Goal: Find specific page/section: Find specific page/section

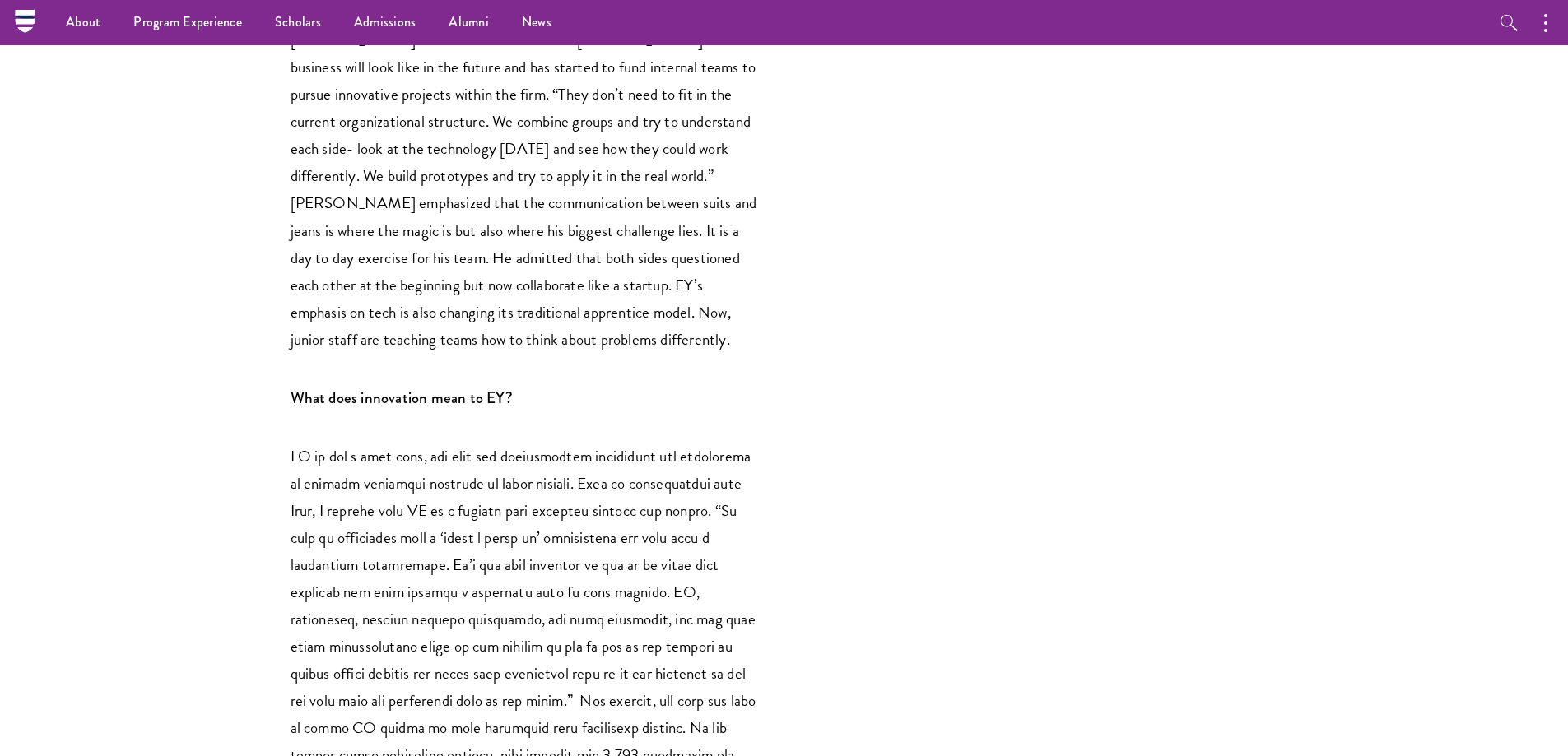
scroll to position [316, 0]
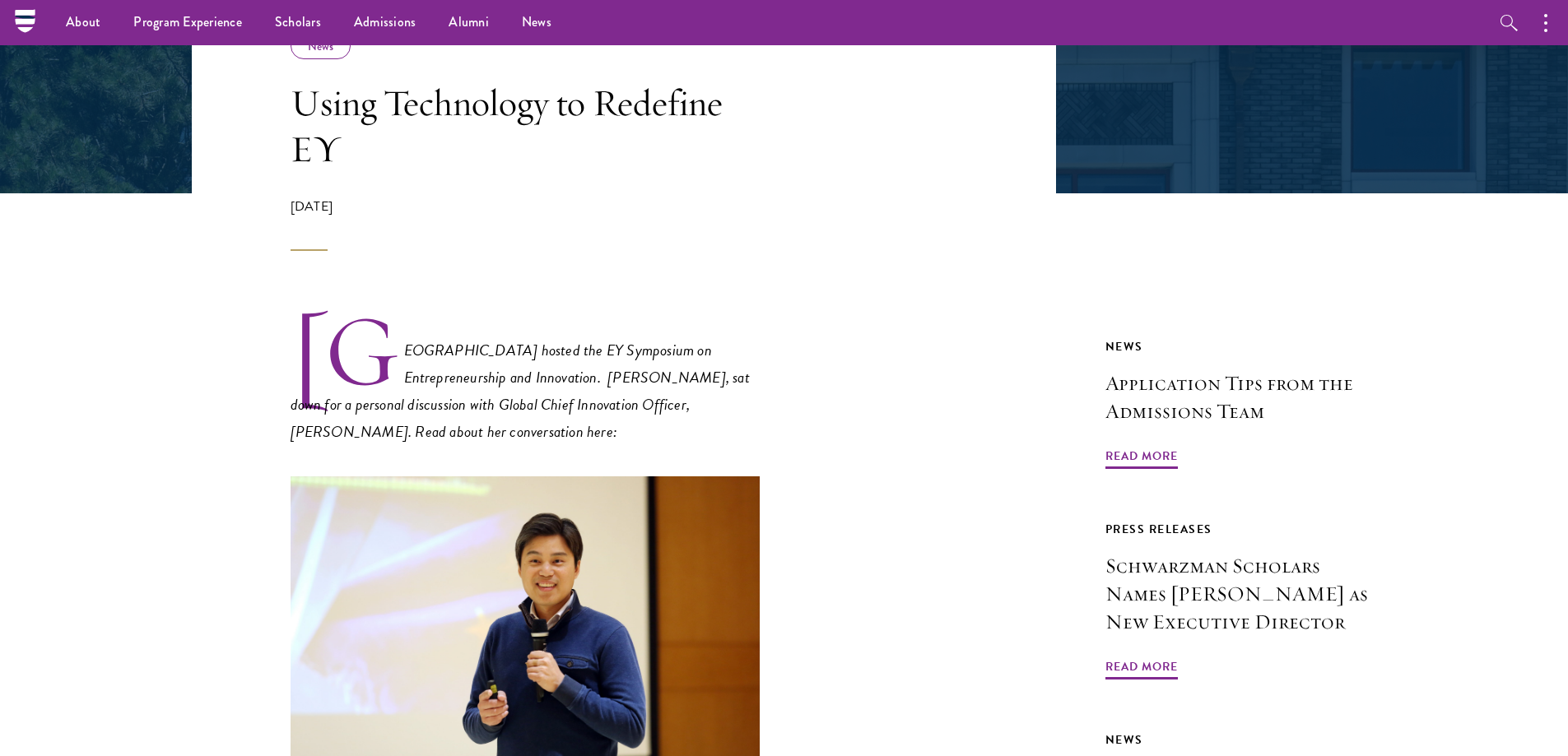
click at [707, 343] on em "Schwarzman College hosted the EY Symposium on Entrepreneurship and Innovation. …" at bounding box center [520, 391] width 459 height 105
click at [455, 26] on link "Alumni" at bounding box center [469, 22] width 73 height 45
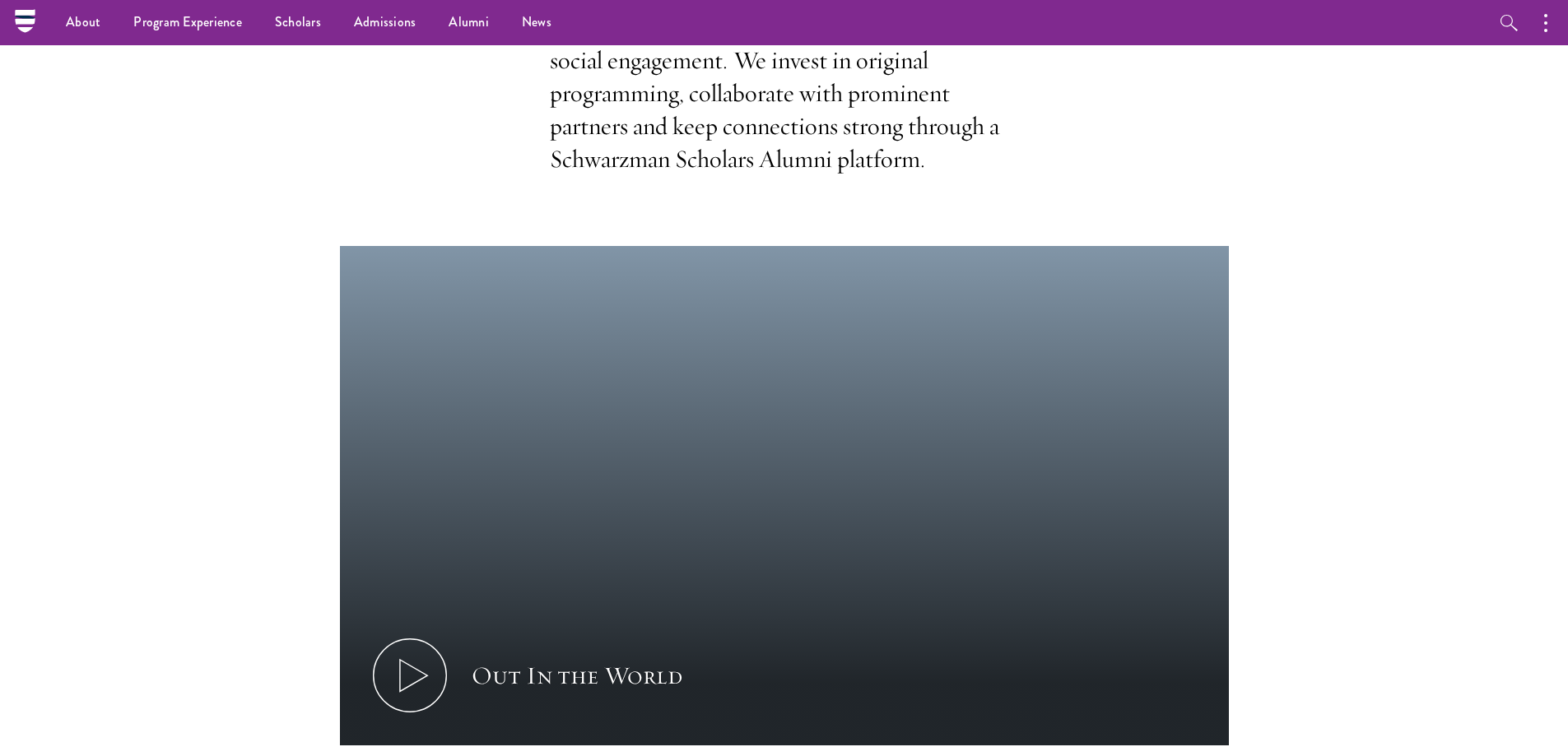
scroll to position [412, 0]
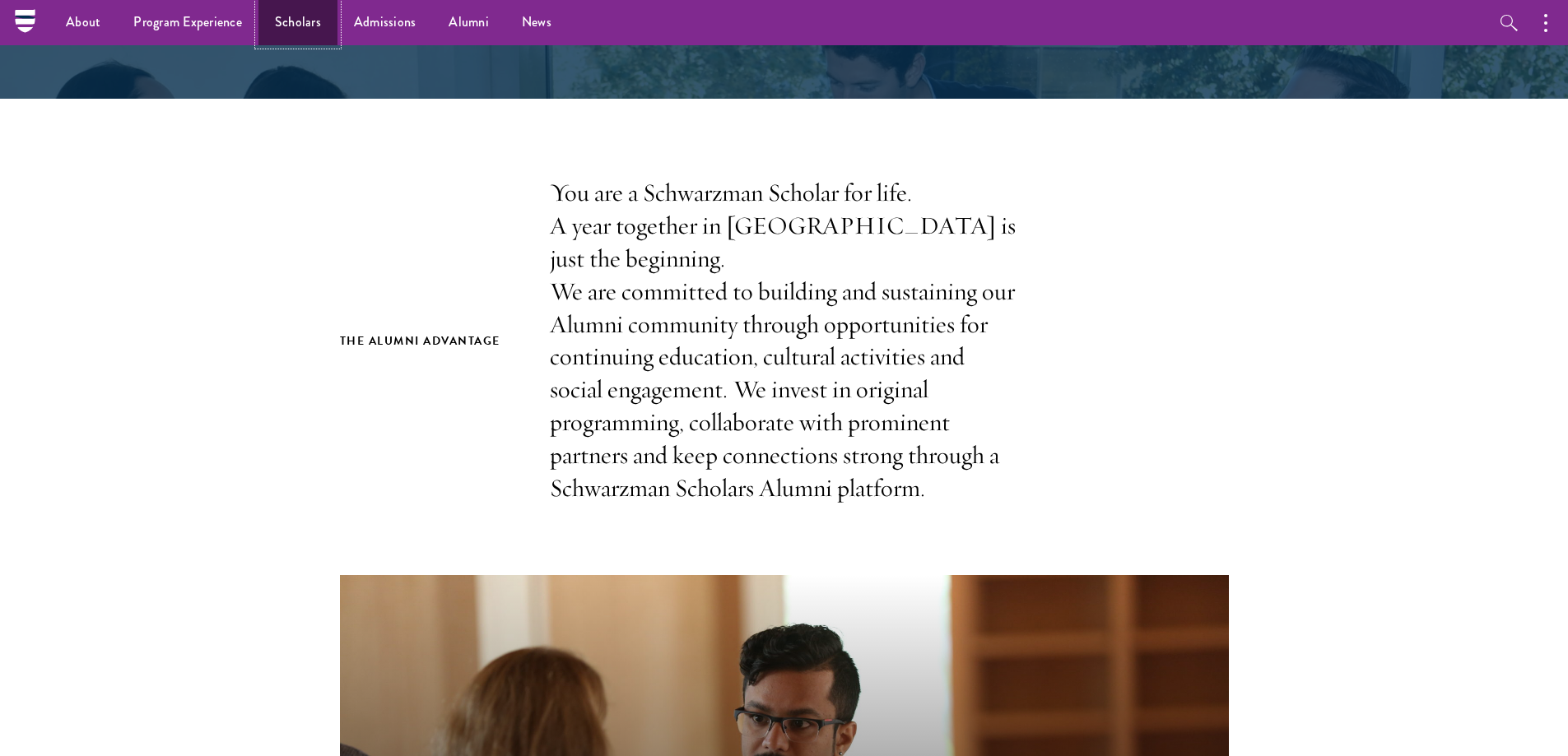
click at [279, 22] on link "Scholars" at bounding box center [298, 22] width 79 height 45
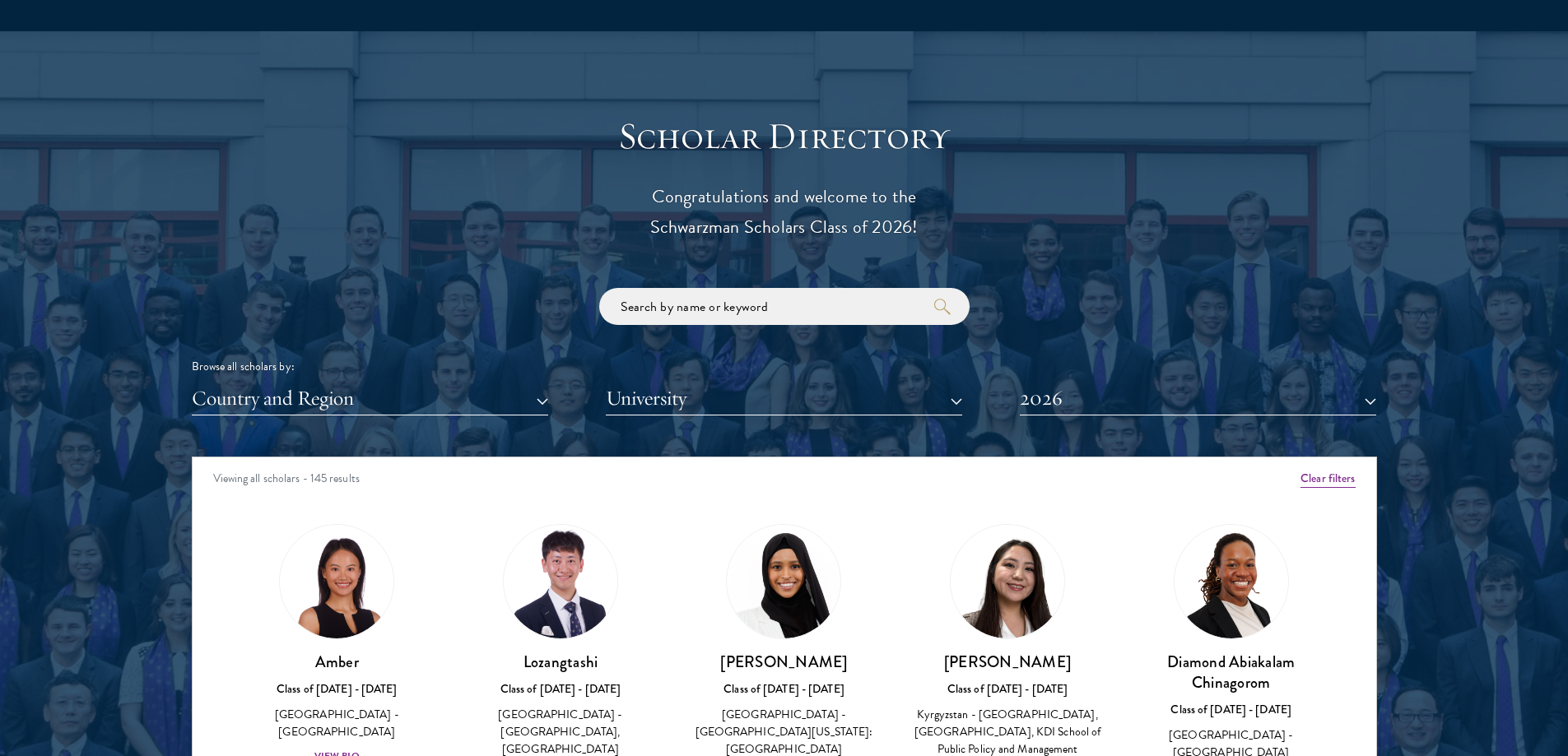
scroll to position [1810, 0]
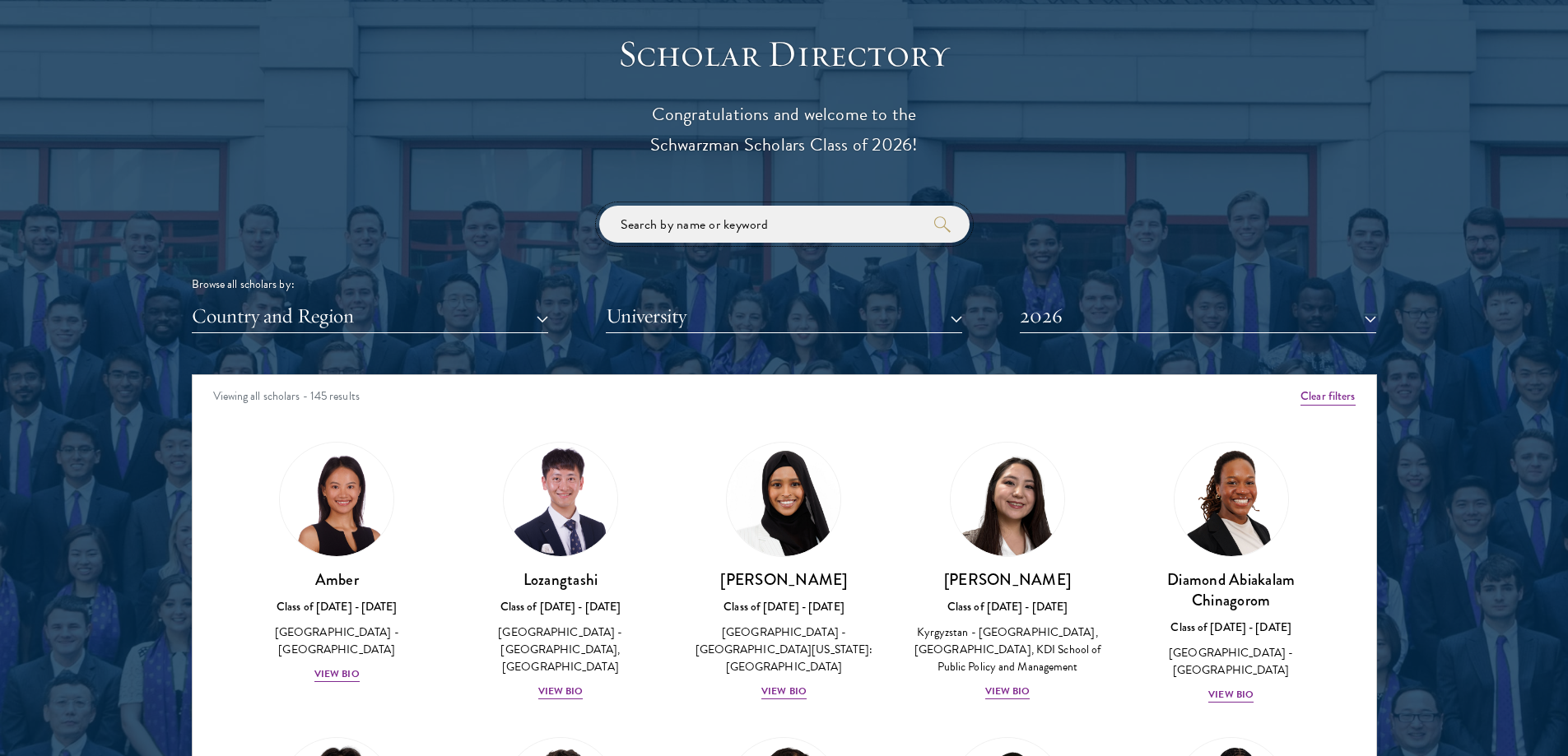
click at [747, 231] on input "search" at bounding box center [784, 224] width 371 height 37
click button "submit" at bounding box center [0, 0] width 0 height 0
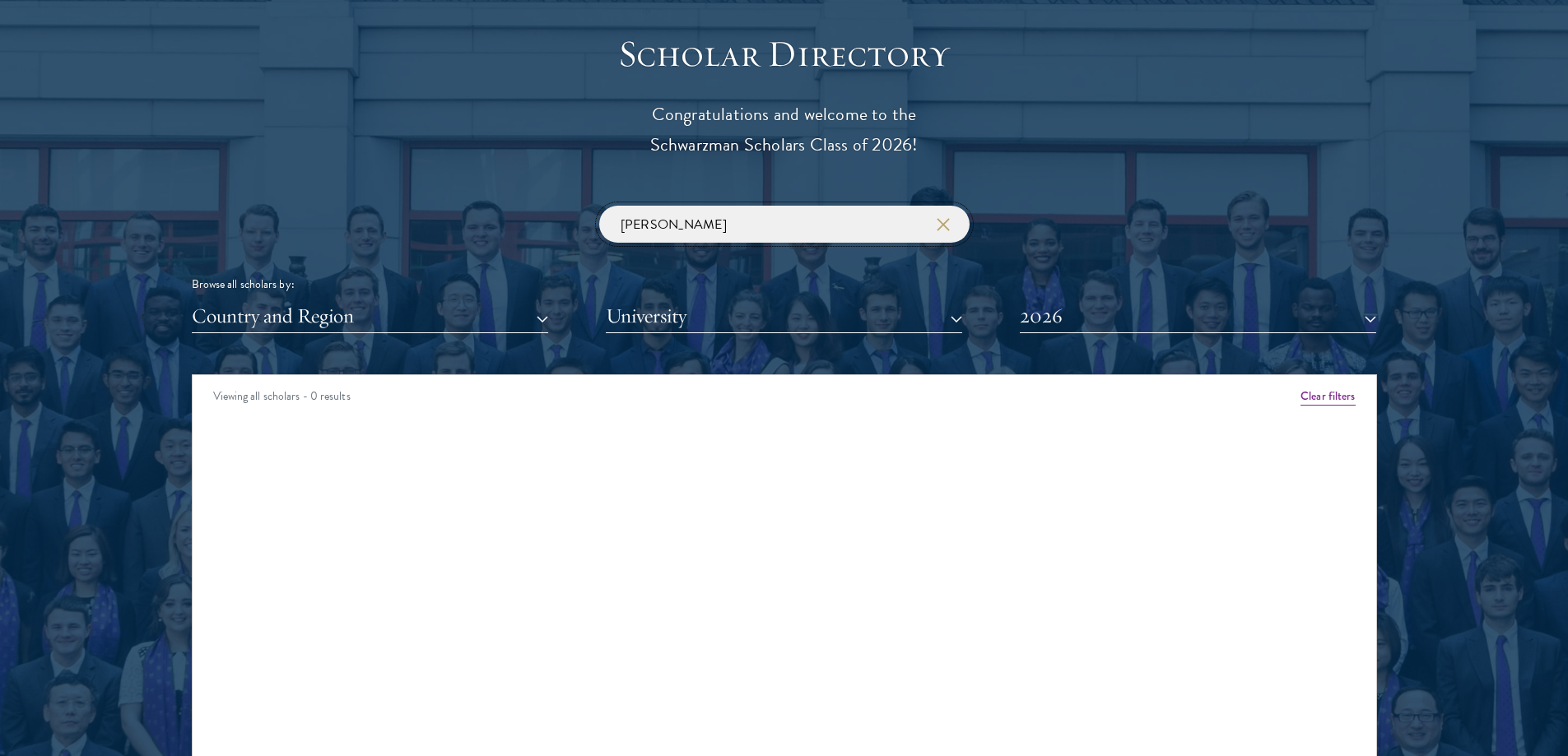
click at [758, 227] on input "[PERSON_NAME]" at bounding box center [784, 224] width 371 height 37
click at [759, 226] on input "[PERSON_NAME]" at bounding box center [784, 224] width 371 height 37
type input "[PERSON_NAME]"
click button "submit" at bounding box center [0, 0] width 0 height 0
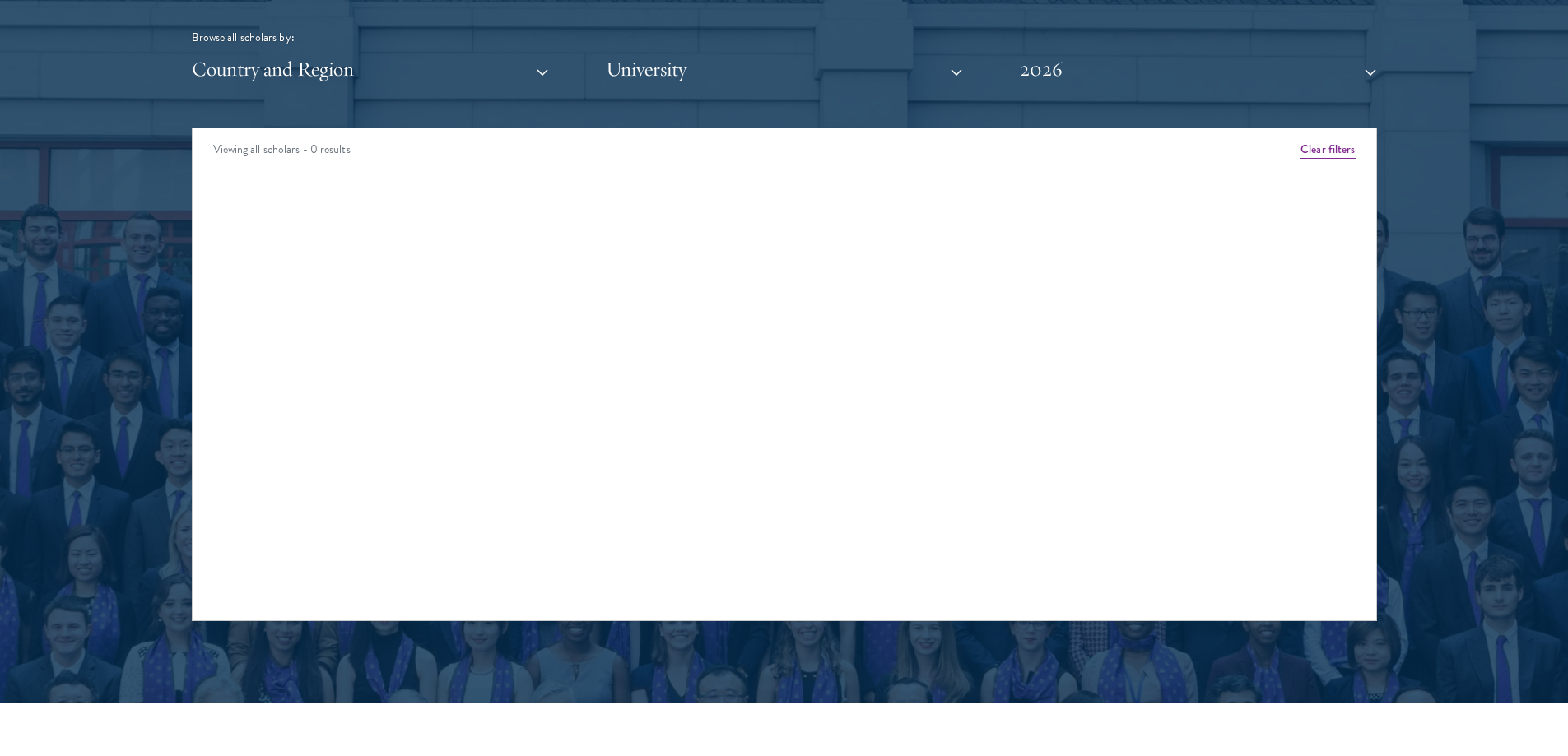
scroll to position [1892, 0]
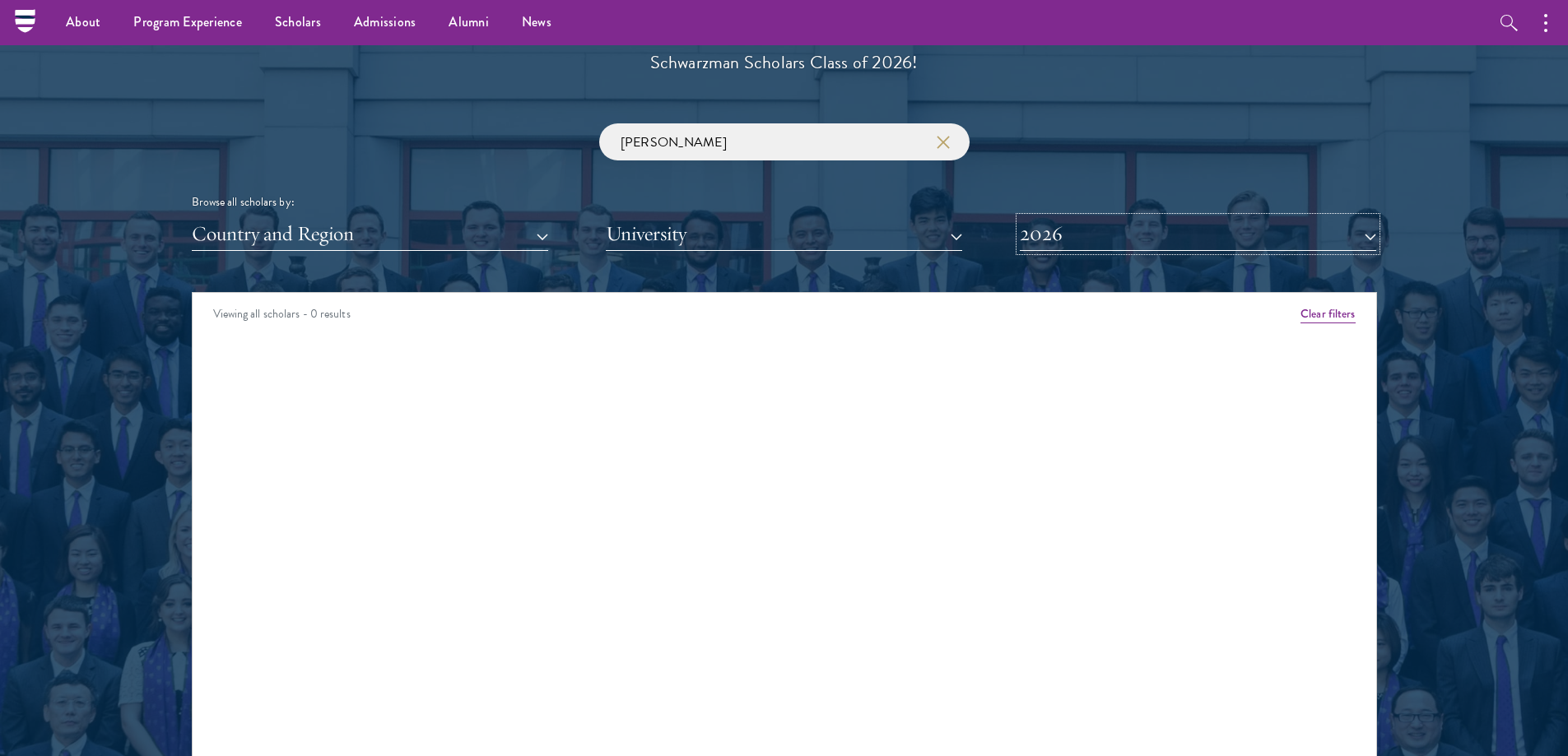
click at [1054, 234] on button "2026" at bounding box center [1197, 233] width 356 height 34
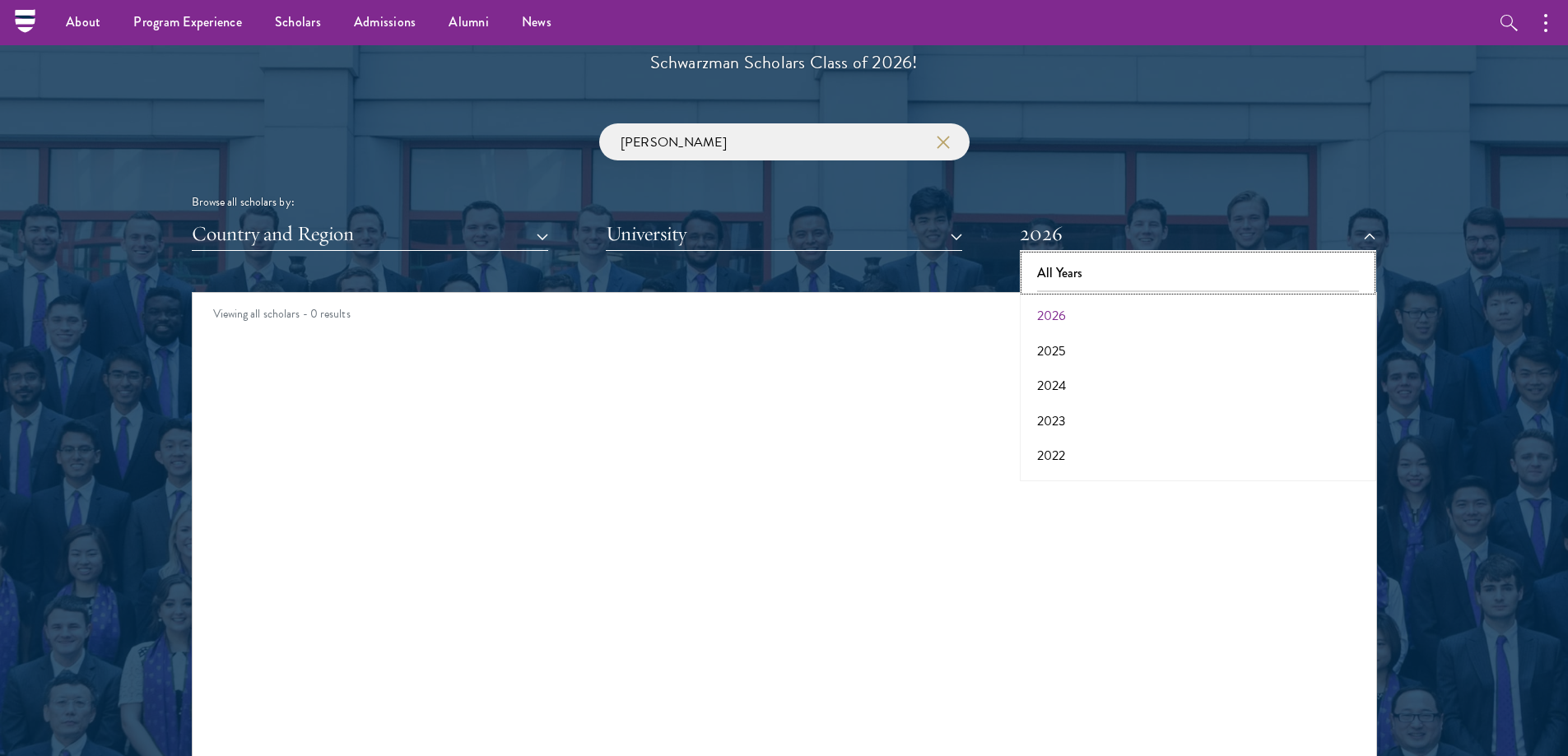
click at [1078, 268] on button "All Years" at bounding box center [1197, 273] width 346 height 35
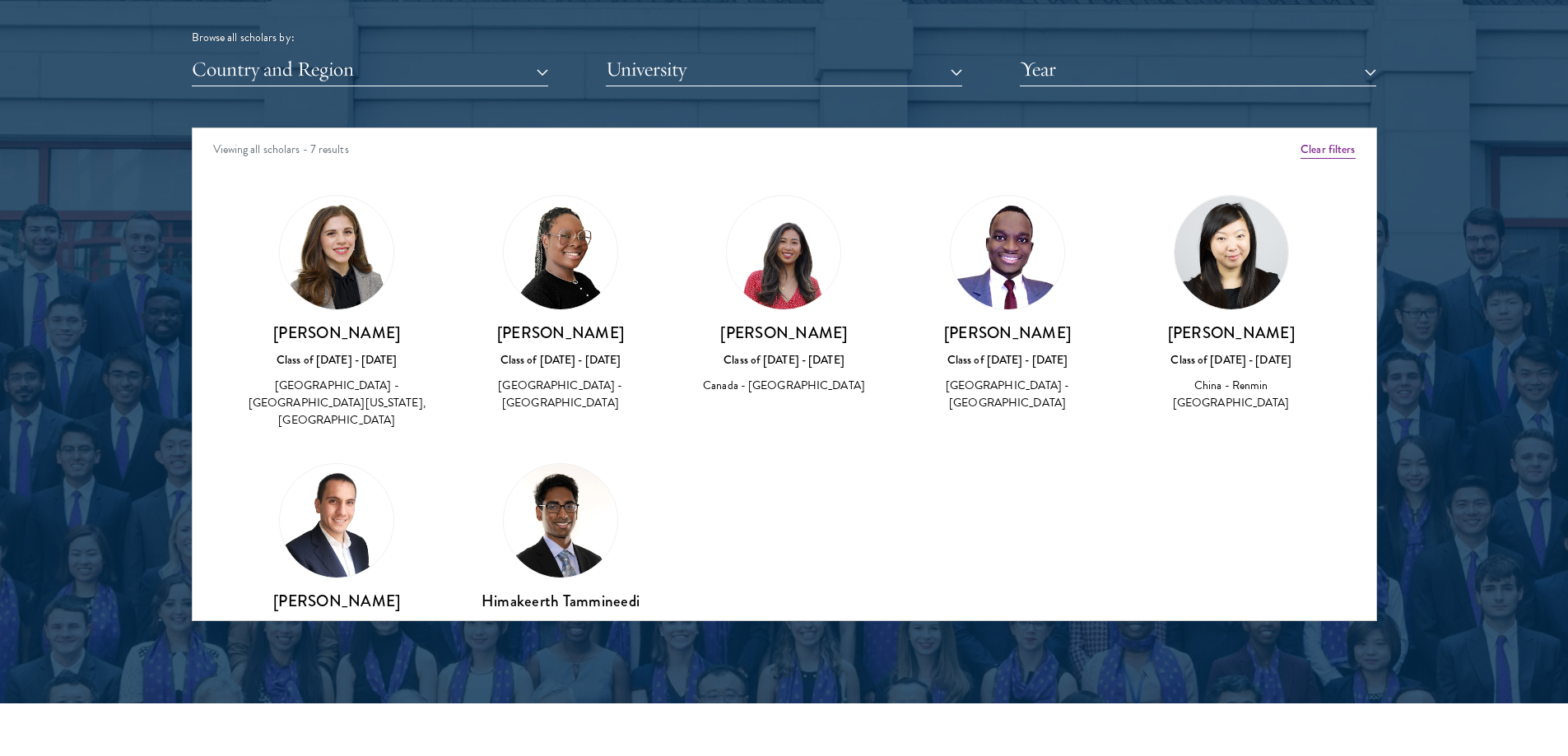
scroll to position [1975, 0]
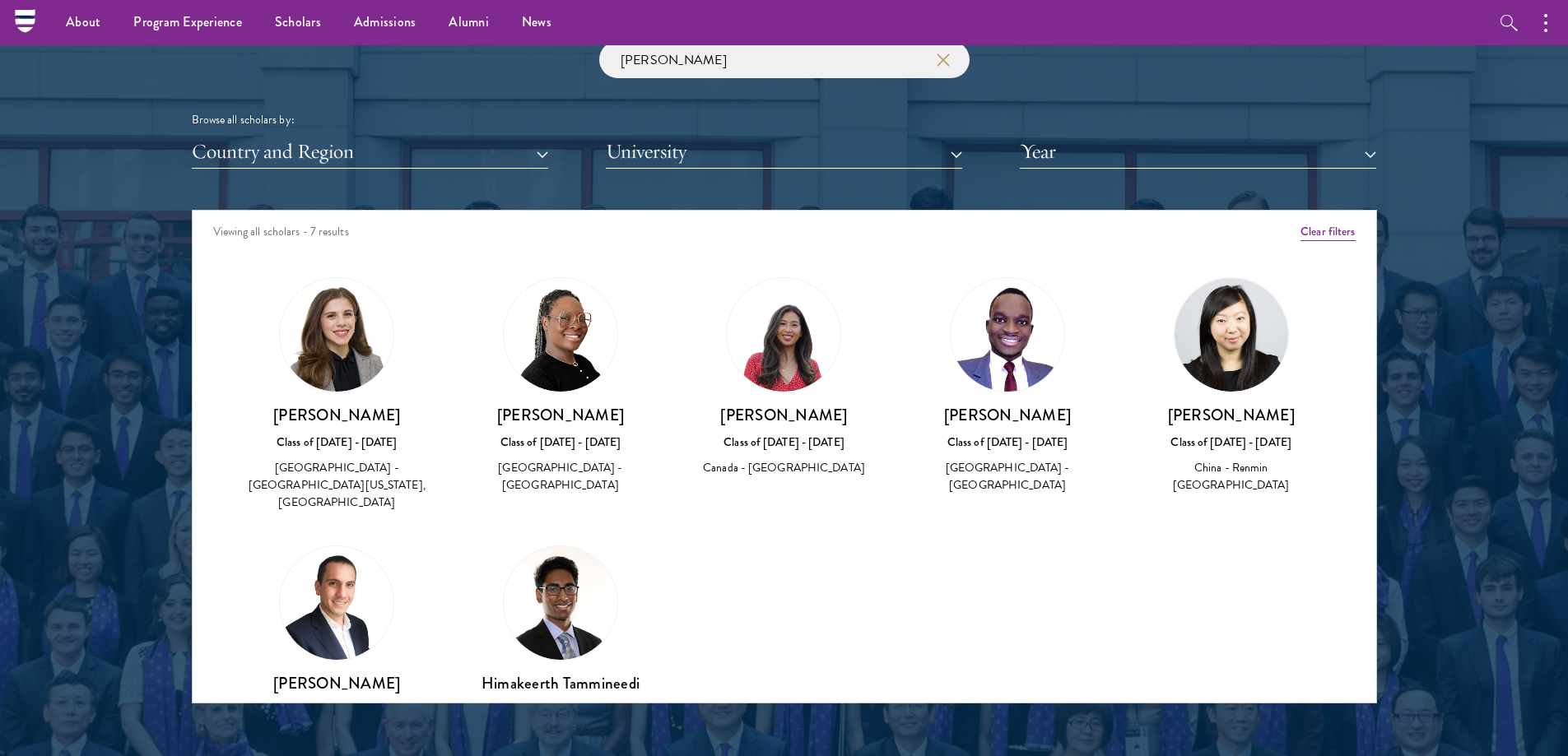
click at [1014, 148] on div "Country and Region All Countries and Regions [GEOGRAPHIC_DATA] [GEOGRAPHIC_DATA…" at bounding box center [784, 151] width 1186 height 34
click at [709, 73] on input "[PERSON_NAME]" at bounding box center [784, 60] width 371 height 37
click at [1225, 418] on h3 "[PERSON_NAME]" at bounding box center [1231, 415] width 191 height 20
click at [1222, 343] on img at bounding box center [1231, 335] width 114 height 114
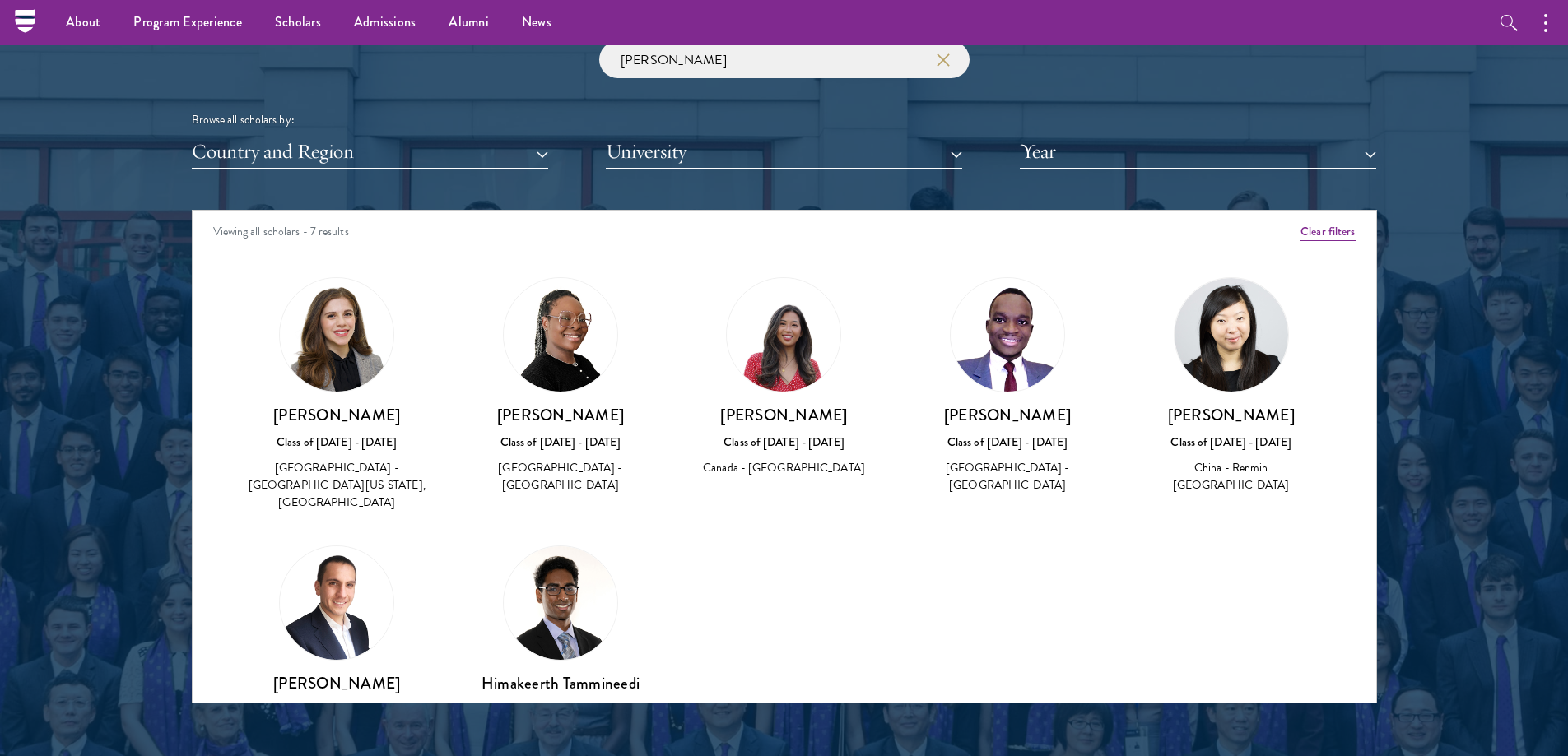
click at [1221, 470] on div "China - Renmin [GEOGRAPHIC_DATA]" at bounding box center [1231, 476] width 191 height 35
click at [1193, 344] on img at bounding box center [1231, 335] width 114 height 114
click at [1429, 221] on div at bounding box center [784, 284] width 1568 height 1001
click at [1238, 329] on img at bounding box center [1231, 335] width 114 height 114
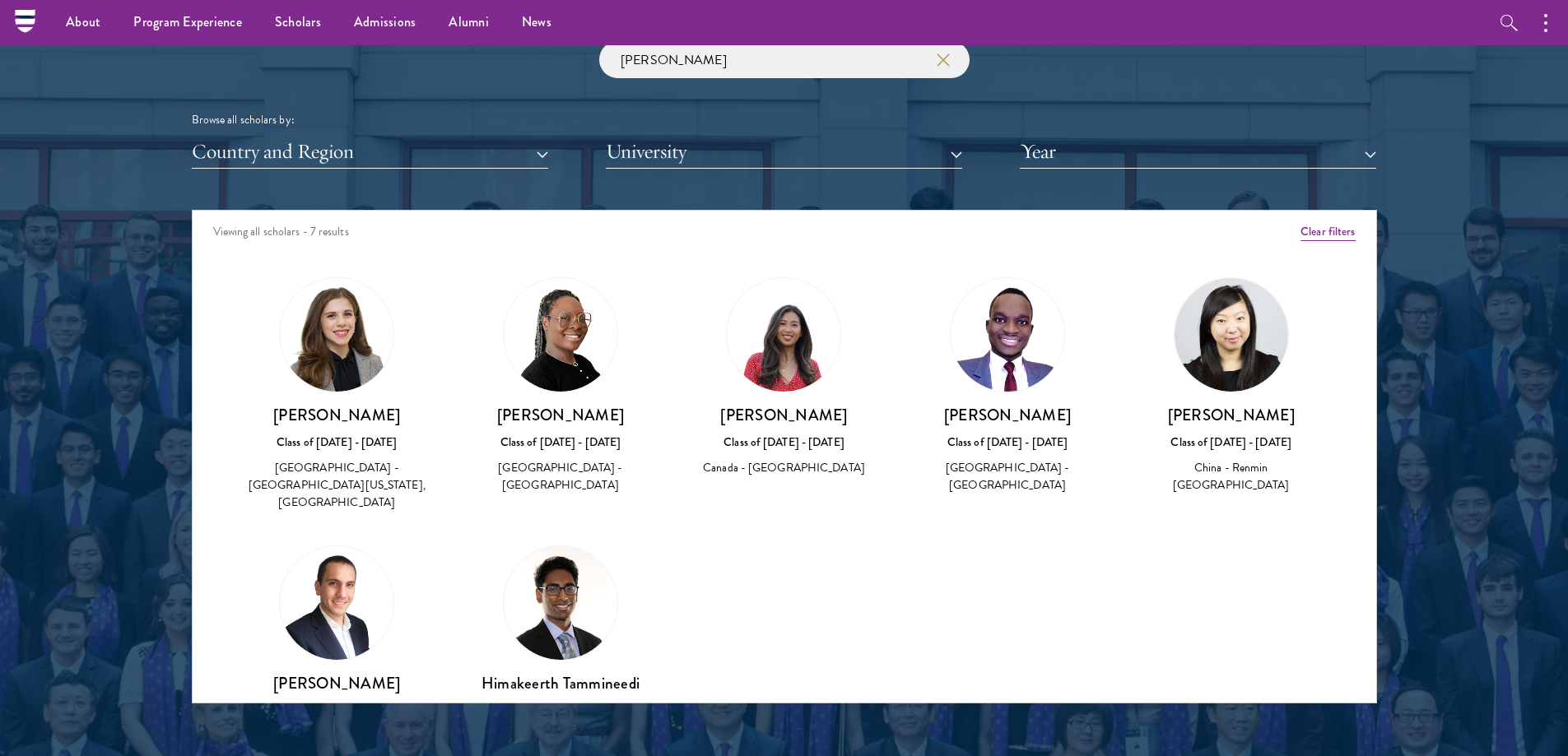
click at [1238, 329] on img at bounding box center [1231, 335] width 114 height 114
drag, startPoint x: 1238, startPoint y: 329, endPoint x: 1235, endPoint y: 338, distance: 9.5
click at [1236, 334] on img at bounding box center [1231, 335] width 114 height 114
click at [1227, 367] on img at bounding box center [1231, 335] width 114 height 114
click at [1220, 389] on img at bounding box center [1231, 335] width 114 height 114
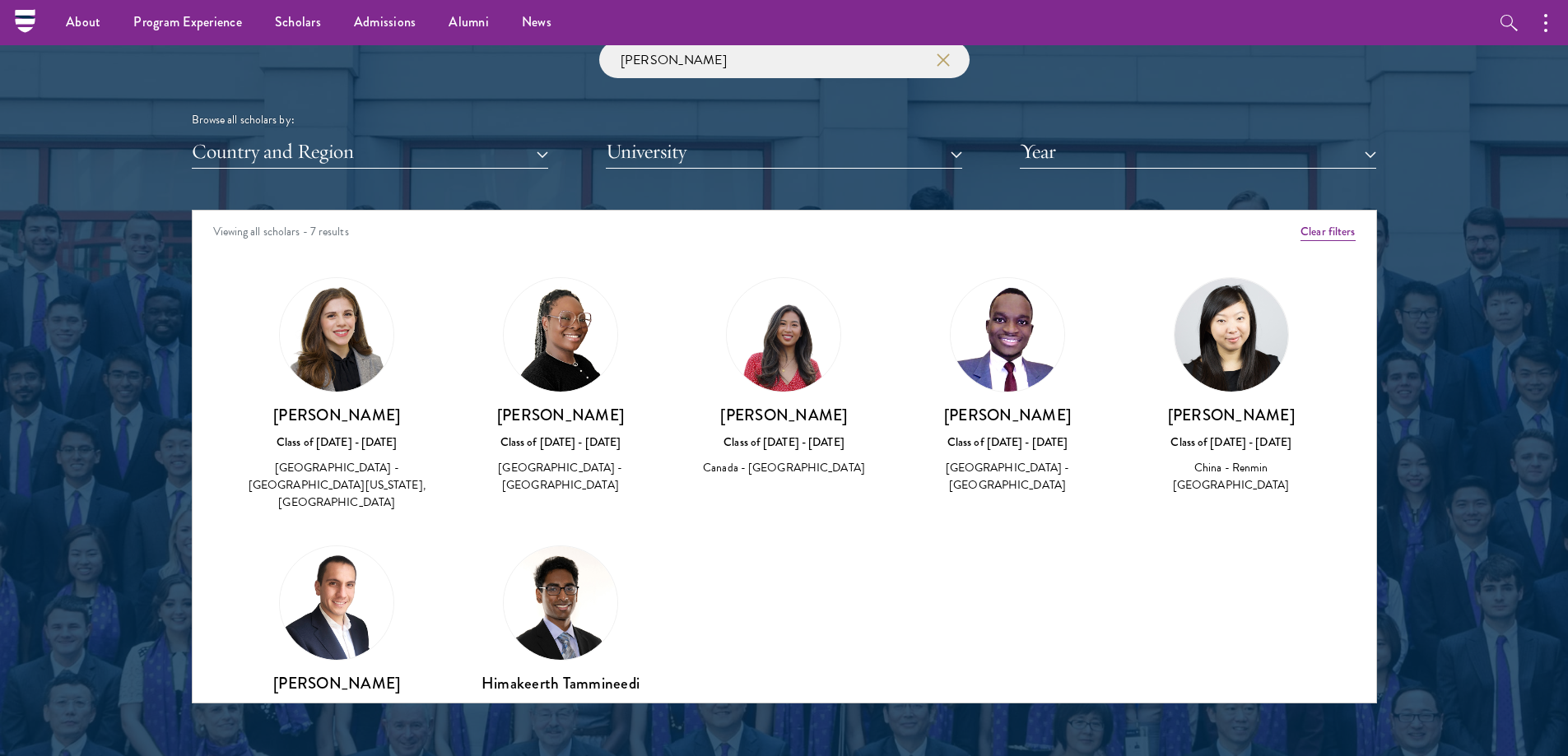
drag, startPoint x: 1220, startPoint y: 408, endPoint x: 1215, endPoint y: 418, distance: 11.2
click at [1215, 418] on h3 "[PERSON_NAME]" at bounding box center [1231, 415] width 191 height 20
drag, startPoint x: 1178, startPoint y: 418, endPoint x: 1248, endPoint y: 415, distance: 70.1
click at [1254, 412] on h3 "[PERSON_NAME]" at bounding box center [1231, 415] width 191 height 20
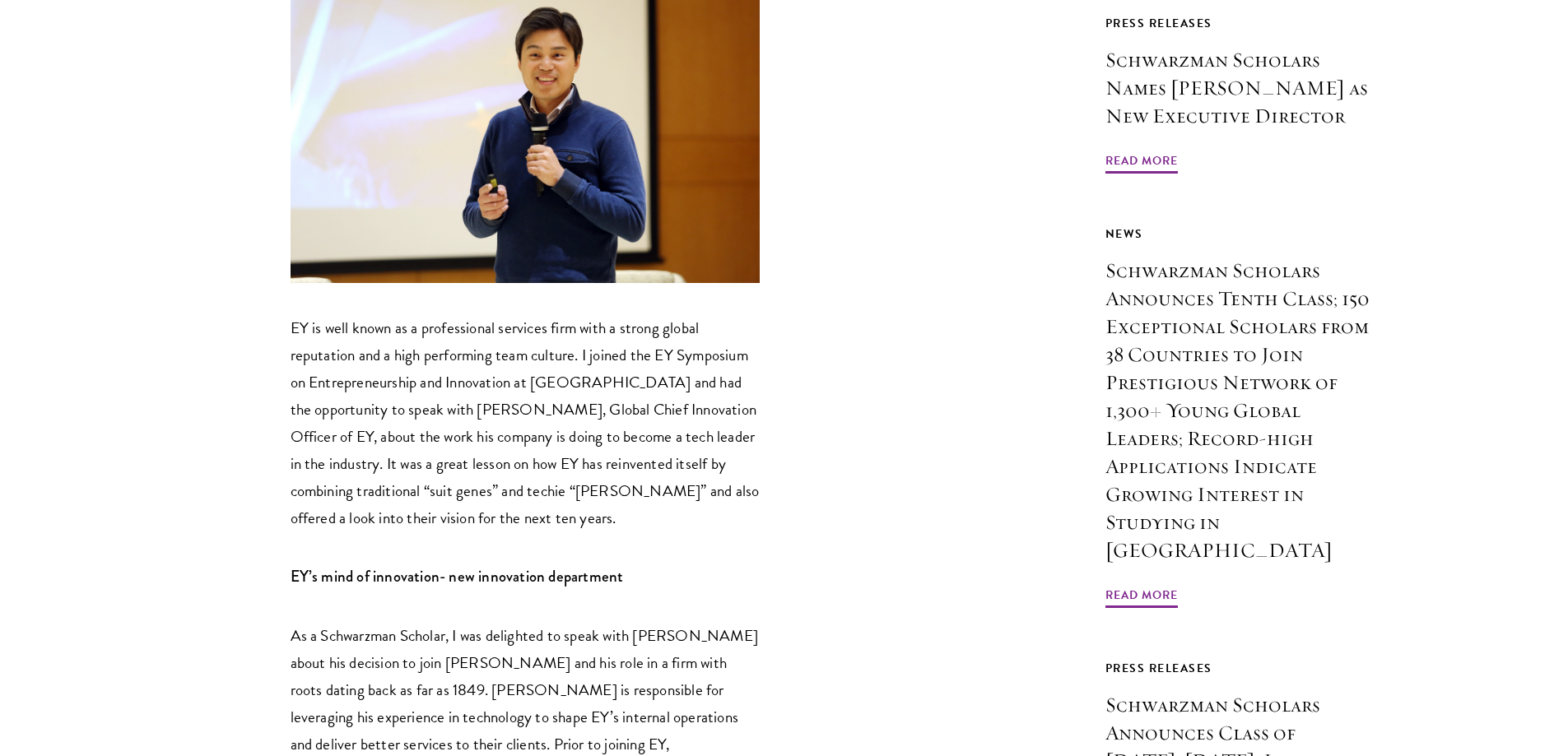
scroll to position [904, 0]
